Goal: Information Seeking & Learning: Learn about a topic

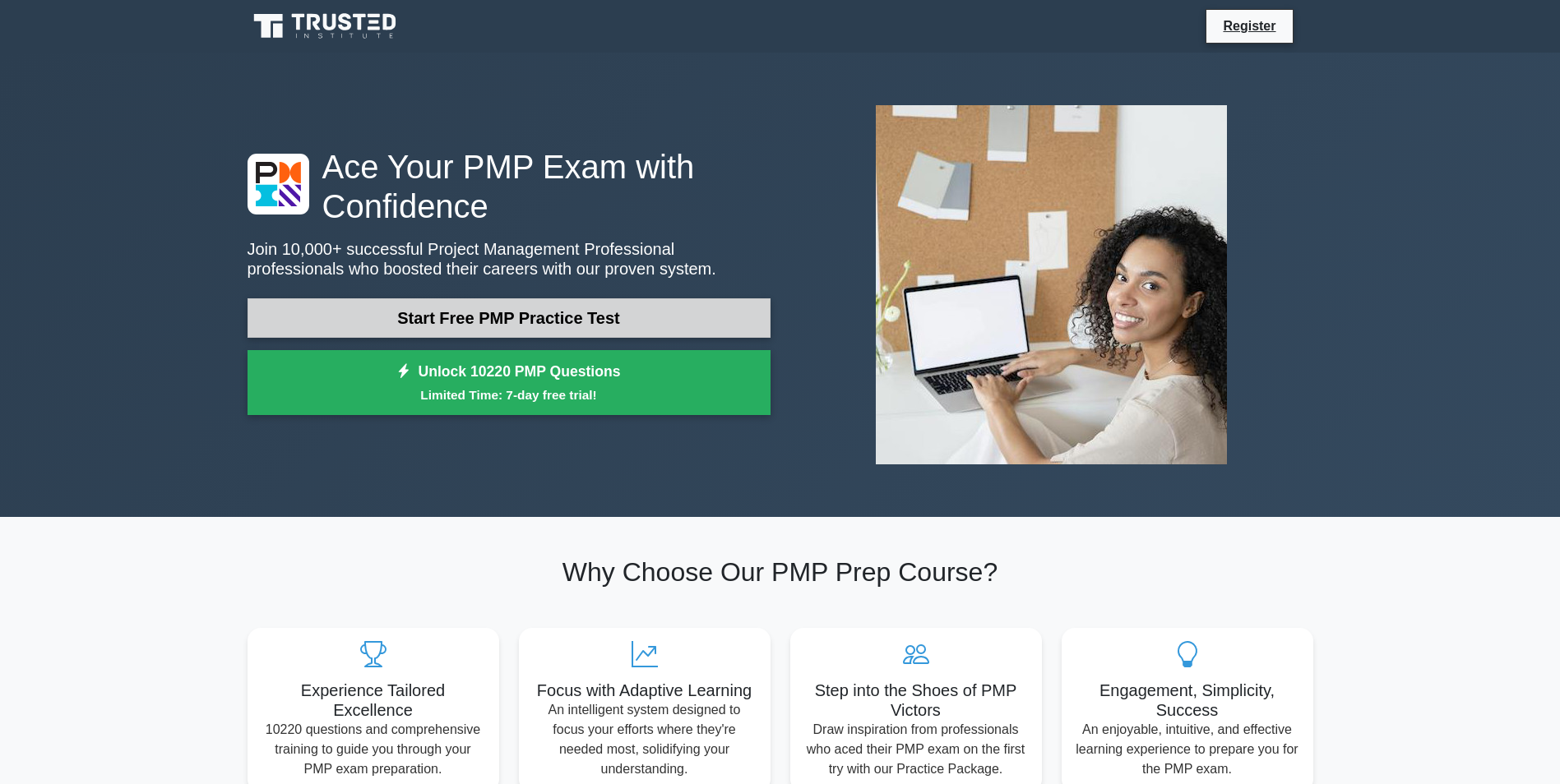
click at [656, 309] on link "Start Free PMP Practice Test" at bounding box center [508, 319] width 523 height 40
